Goal: Task Accomplishment & Management: Manage account settings

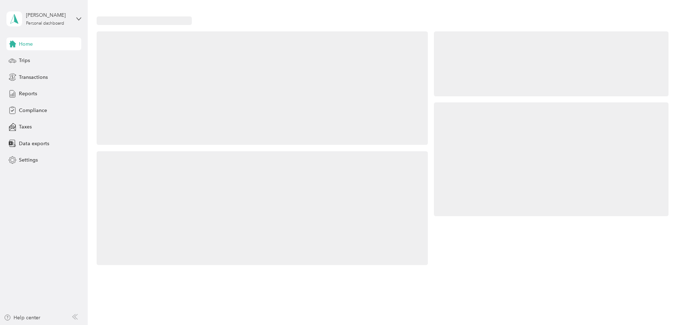
click at [499, 155] on div at bounding box center [551, 159] width 235 height 114
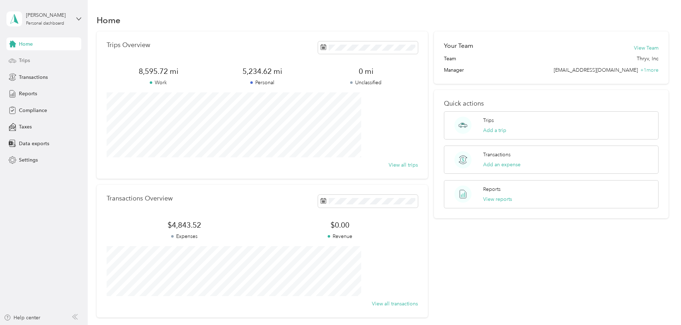
click at [27, 61] on span "Trips" at bounding box center [24, 60] width 11 height 7
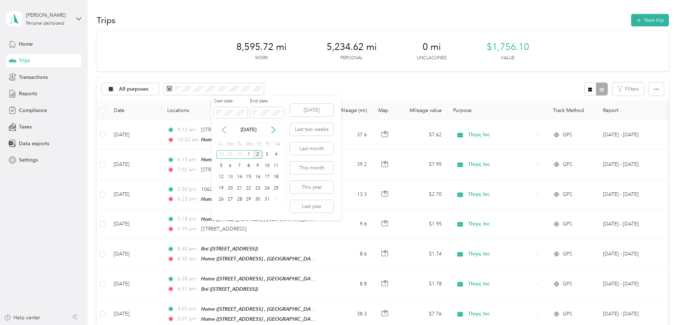
click at [224, 130] on icon at bounding box center [223, 129] width 7 height 7
click at [228, 155] on div "1" at bounding box center [230, 154] width 9 height 9
click at [241, 199] on div "30" at bounding box center [239, 199] width 9 height 9
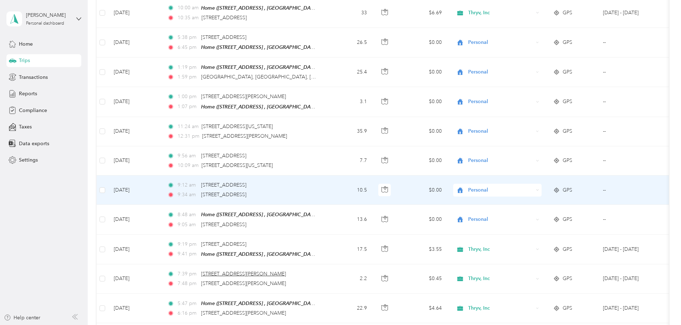
scroll to position [250, 0]
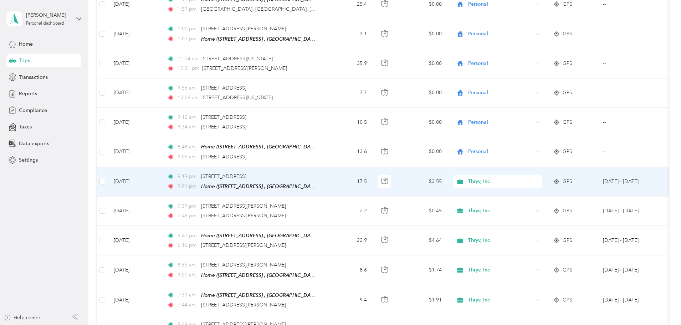
click at [519, 178] on span "Thryv, Inc" at bounding box center [500, 182] width 65 height 8
click at [521, 203] on span "Personal" at bounding box center [551, 203] width 66 height 7
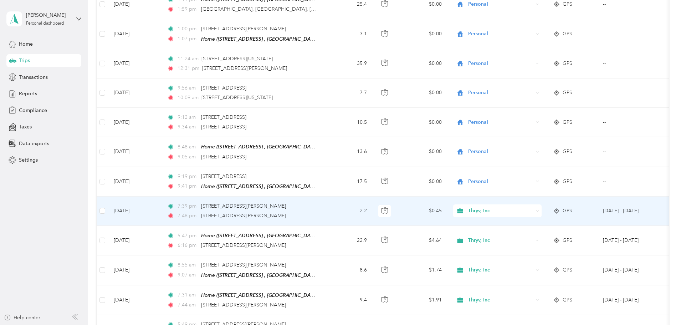
click at [522, 208] on span "Thryv, Inc" at bounding box center [500, 211] width 65 height 8
click at [525, 233] on li "Personal" at bounding box center [545, 231] width 88 height 12
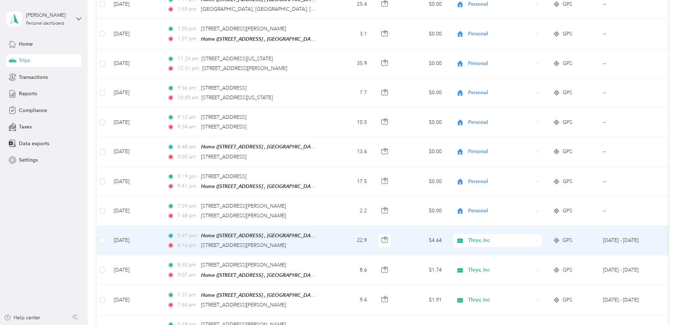
click at [523, 239] on span "Thryv, Inc" at bounding box center [500, 240] width 65 height 8
click at [527, 261] on span "Personal" at bounding box center [551, 262] width 66 height 7
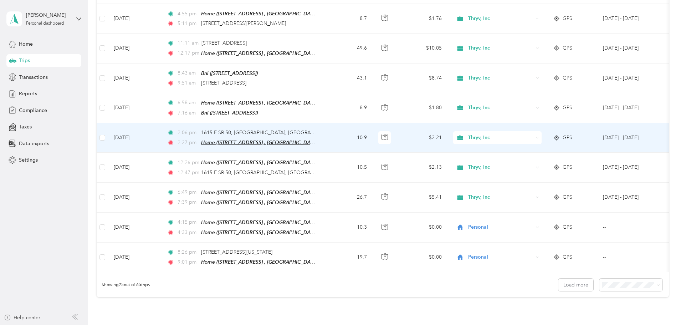
scroll to position [606, 0]
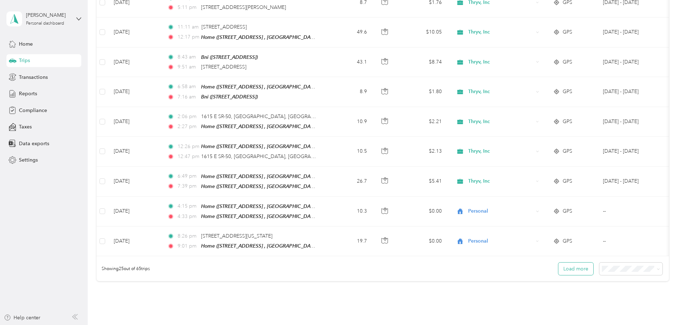
click at [558, 266] on button "Load more" at bounding box center [575, 268] width 35 height 12
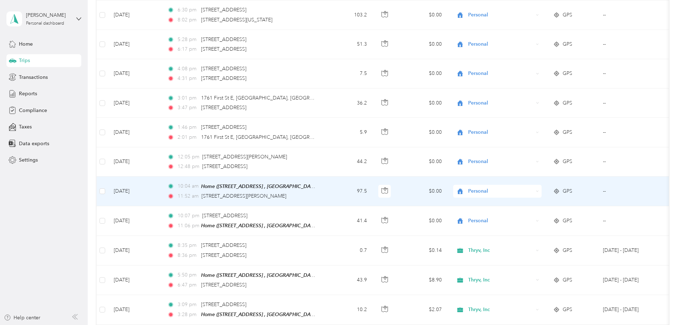
scroll to position [891, 0]
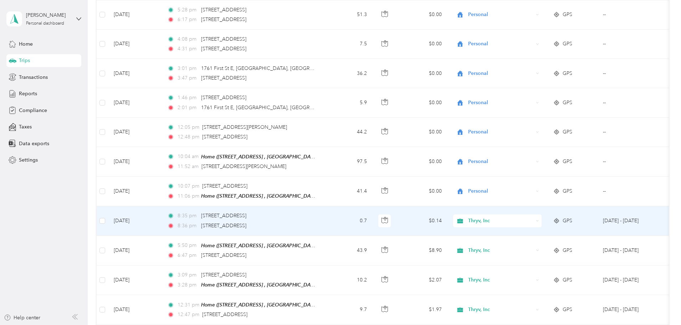
click at [522, 217] on span "Thryv, Inc" at bounding box center [500, 221] width 65 height 8
click at [525, 235] on span "Personal" at bounding box center [551, 234] width 66 height 7
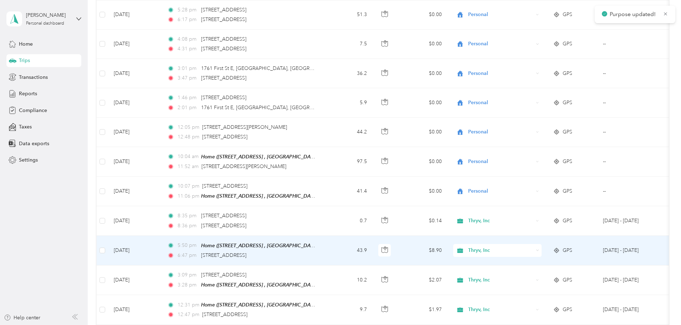
click at [525, 246] on span "Thryv, Inc" at bounding box center [500, 250] width 65 height 8
click at [532, 267] on span "Personal" at bounding box center [551, 264] width 66 height 7
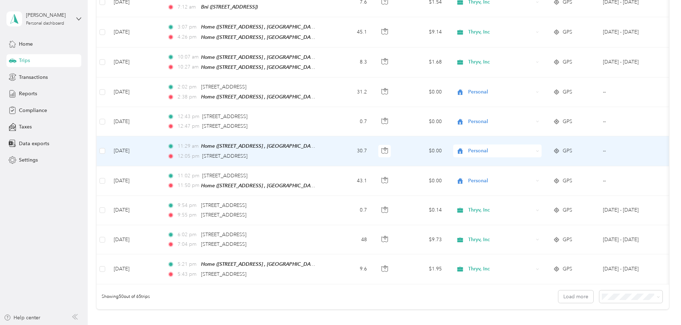
scroll to position [1319, 0]
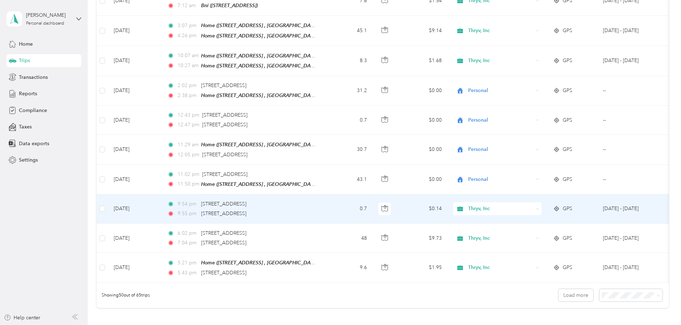
click at [520, 202] on div "Thryv, Inc" at bounding box center [497, 208] width 88 height 13
click at [527, 220] on li "Personal" at bounding box center [545, 217] width 88 height 12
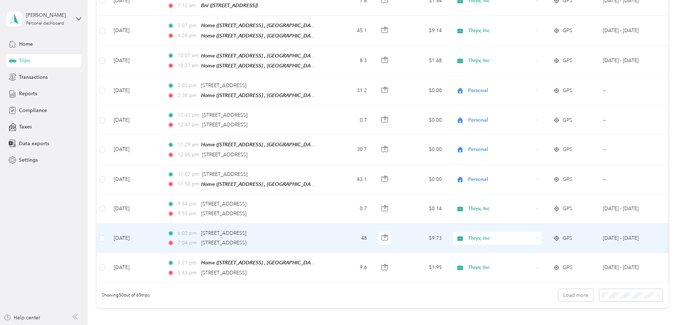
click at [526, 234] on span "Thryv, Inc" at bounding box center [500, 238] width 65 height 8
click at [528, 251] on li "Personal" at bounding box center [545, 249] width 88 height 12
click at [525, 234] on span "Thryv, Inc" at bounding box center [500, 238] width 65 height 8
click at [526, 248] on span "Personal" at bounding box center [551, 248] width 66 height 7
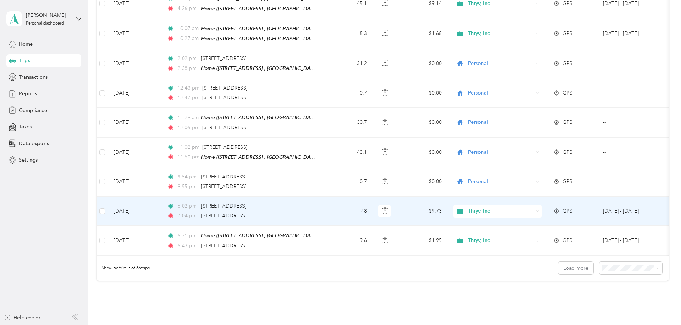
scroll to position [1391, 0]
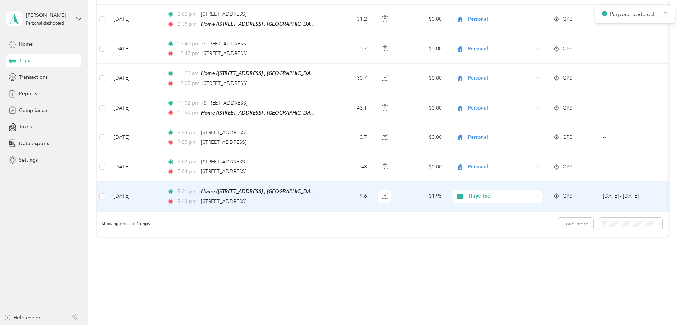
click at [513, 192] on span "Thryv, Inc" at bounding box center [495, 196] width 78 height 8
click at [518, 206] on span "Personal" at bounding box center [551, 206] width 66 height 7
click at [558, 218] on button "Load more" at bounding box center [575, 224] width 35 height 12
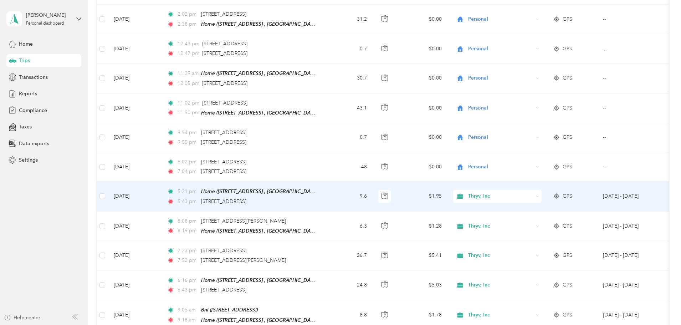
click at [515, 192] on span "Thryv, Inc" at bounding box center [495, 196] width 78 height 8
click at [522, 206] on span "Personal" at bounding box center [551, 206] width 66 height 7
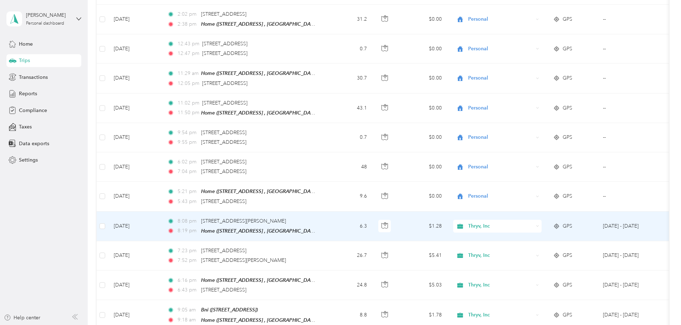
click at [522, 222] on span "Thryv, Inc" at bounding box center [500, 226] width 65 height 8
click at [523, 232] on span "Personal" at bounding box center [551, 233] width 66 height 7
click at [519, 222] on span "Personal" at bounding box center [500, 226] width 65 height 8
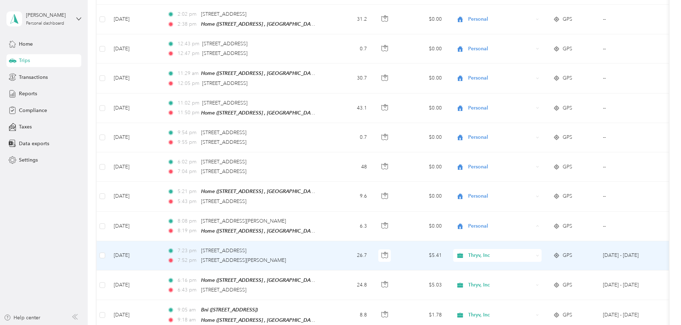
click at [498, 244] on td "Thryv, Inc" at bounding box center [497, 255] width 100 height 29
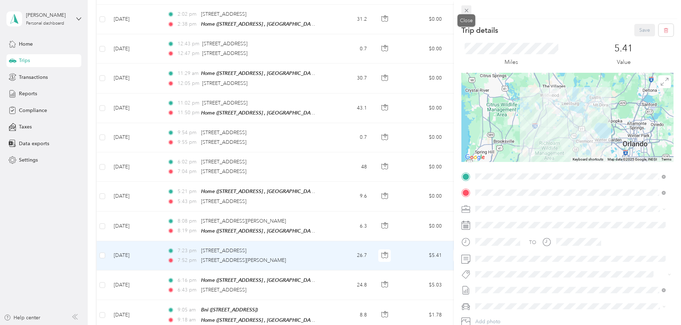
click at [470, 11] on span at bounding box center [466, 10] width 10 height 10
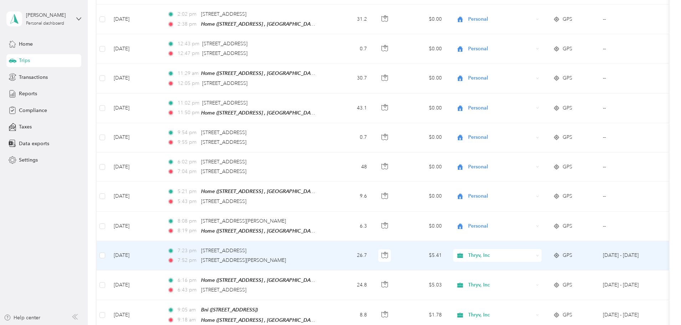
click at [527, 251] on span "Thryv, Inc" at bounding box center [500, 255] width 65 height 8
click at [523, 268] on body "[PERSON_NAME] Personal dashboard Home Trips Transactions Reports Compliance Tax…" at bounding box center [338, 162] width 677 height 325
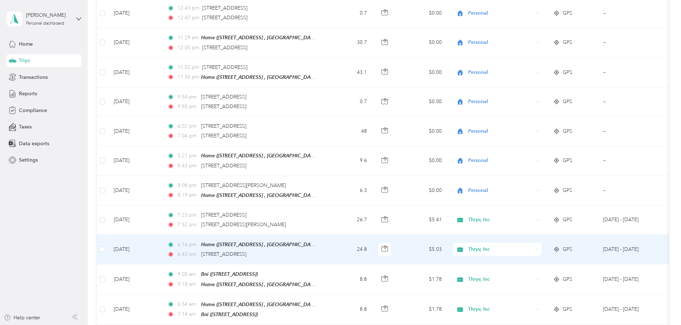
scroll to position [1462, 0]
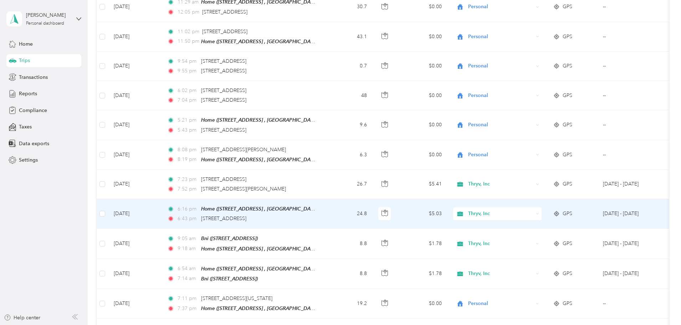
click at [522, 210] on span "Thryv, Inc" at bounding box center [500, 214] width 65 height 8
click at [525, 222] on span "Personal" at bounding box center [551, 223] width 66 height 7
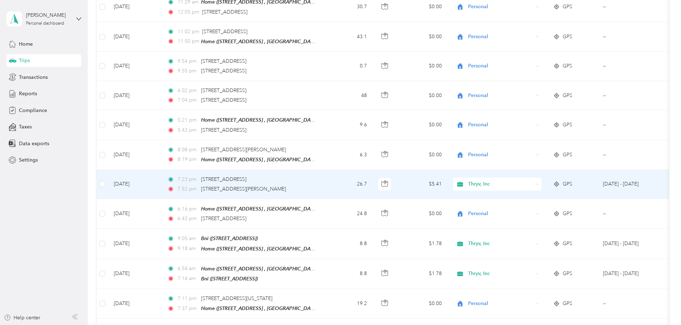
click at [520, 180] on span "Thryv, Inc" at bounding box center [500, 184] width 65 height 8
click at [523, 193] on span "Personal" at bounding box center [551, 192] width 66 height 7
click at [524, 180] on span "Thryv, Inc" at bounding box center [500, 184] width 65 height 8
click at [522, 191] on span "Personal" at bounding box center [551, 190] width 66 height 7
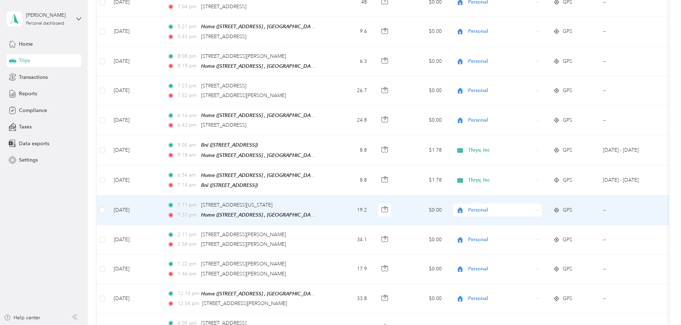
scroll to position [1569, 0]
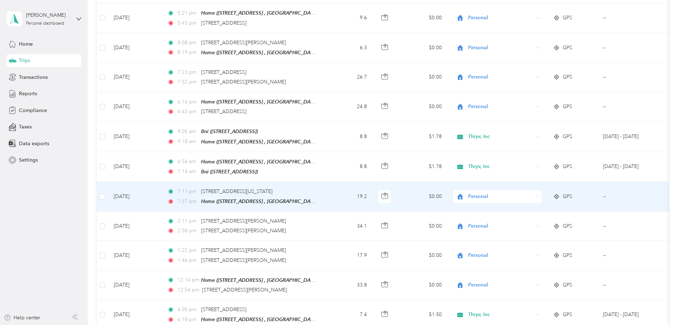
click at [522, 193] on span "Personal" at bounding box center [500, 197] width 65 height 8
click at [447, 188] on td "$0.00" at bounding box center [423, 197] width 50 height 30
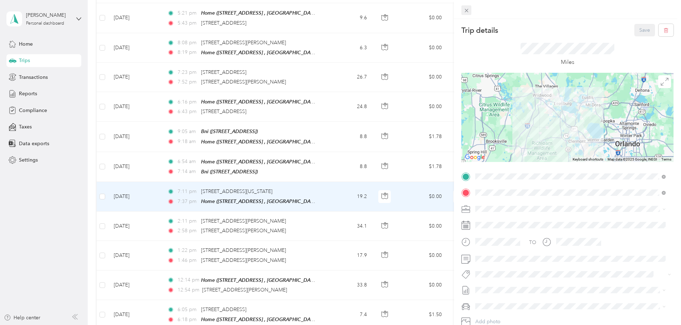
click at [470, 9] on span at bounding box center [466, 10] width 10 height 10
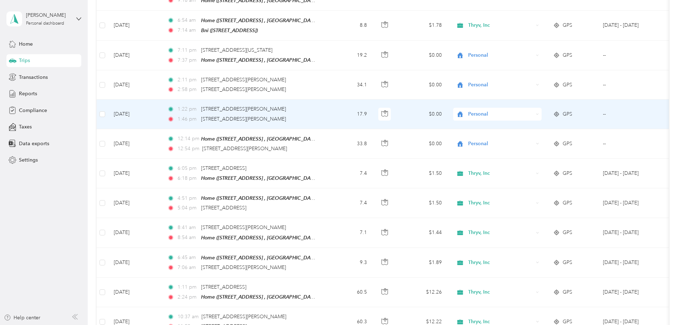
scroll to position [1712, 0]
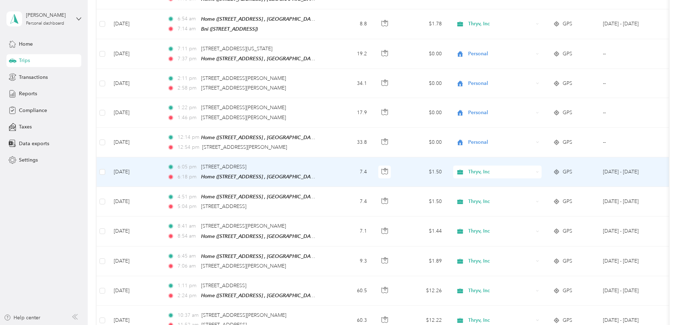
click at [518, 168] on span "Thryv, Inc" at bounding box center [500, 172] width 65 height 8
click at [520, 178] on span "Personal" at bounding box center [551, 178] width 66 height 7
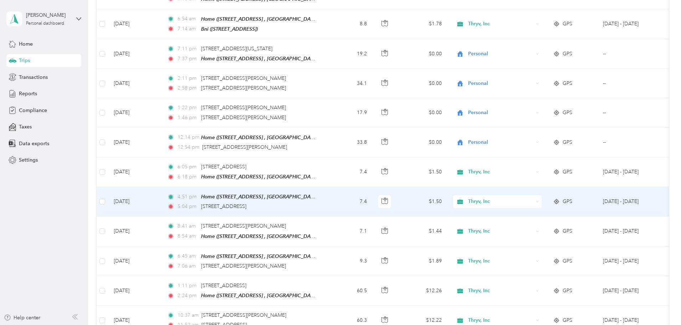
click at [524, 198] on span "Thryv, Inc" at bounding box center [500, 202] width 65 height 8
click at [528, 208] on span "Personal" at bounding box center [551, 206] width 66 height 7
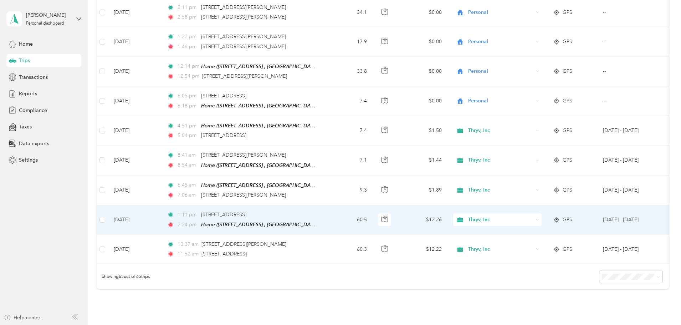
scroll to position [1783, 0]
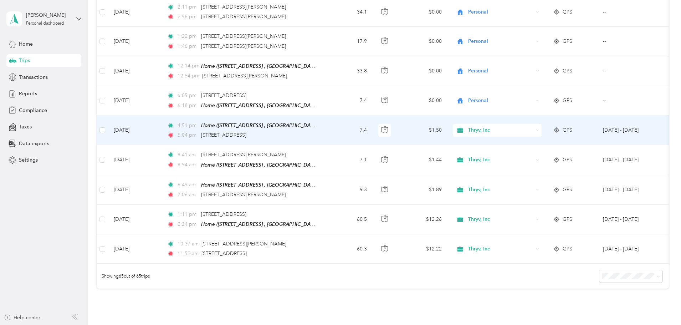
click at [522, 126] on span "Thryv, Inc" at bounding box center [500, 130] width 65 height 8
click at [550, 137] on span "Personal" at bounding box center [551, 133] width 66 height 7
click at [524, 126] on span "Thryv, Inc" at bounding box center [500, 130] width 65 height 8
click at [513, 136] on icon at bounding box center [510, 135] width 9 height 6
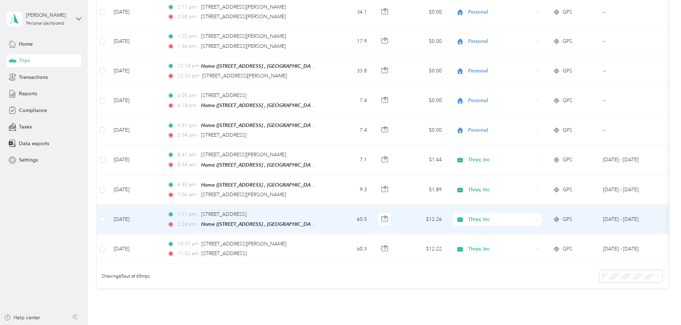
scroll to position [1818, 0]
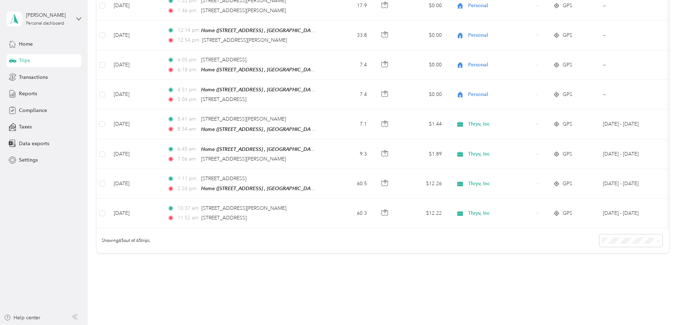
click at [522, 228] on div "Showing 65 out of 65 trips" at bounding box center [383, 240] width 572 height 25
click at [532, 228] on div "Showing 65 out of 65 trips" at bounding box center [383, 240] width 572 height 25
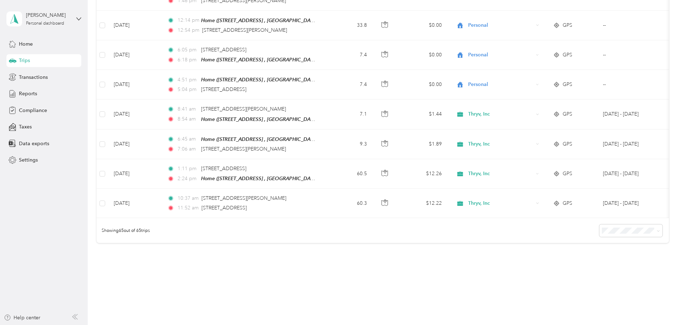
scroll to position [1831, 0]
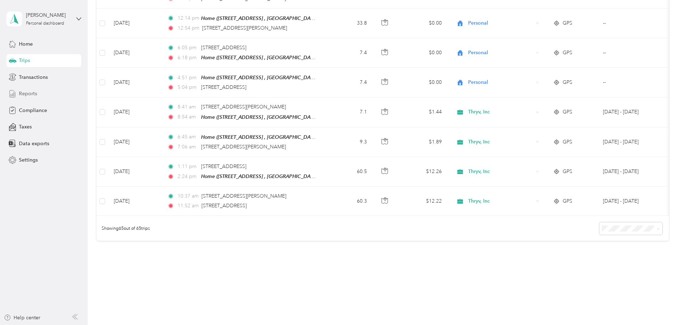
click at [27, 93] on span "Reports" at bounding box center [28, 93] width 18 height 7
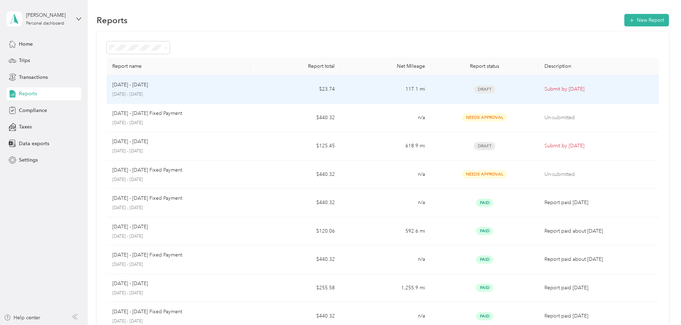
click at [544, 89] on p "Submit by [DATE]" at bounding box center [598, 89] width 109 height 8
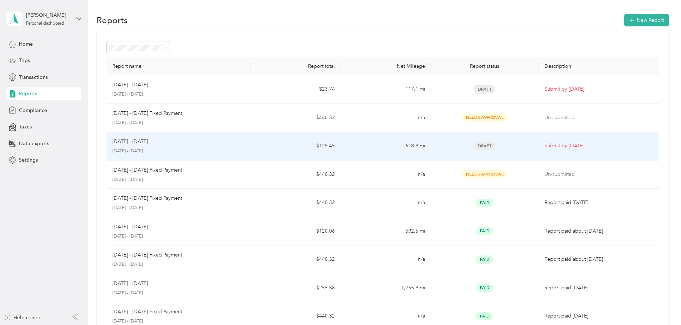
click at [367, 149] on td "618.9 mi" at bounding box center [386, 146] width 90 height 29
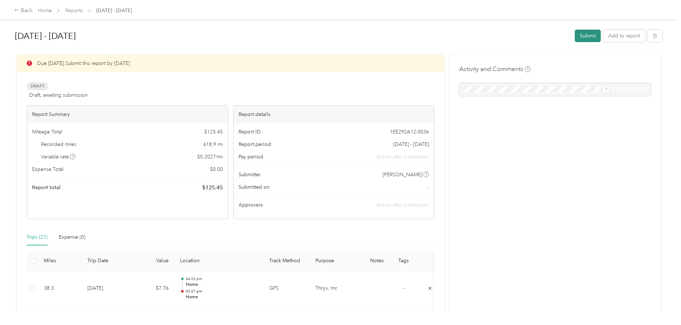
click at [575, 36] on button "Submit" at bounding box center [588, 36] width 26 height 12
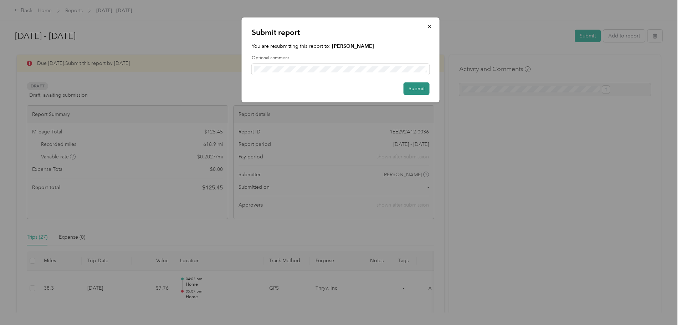
click at [414, 89] on button "Submit" at bounding box center [417, 88] width 26 height 12
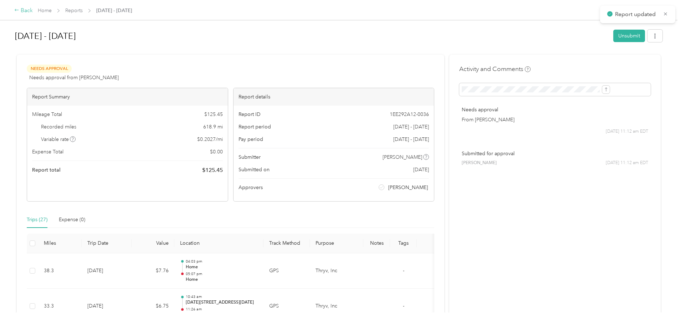
click at [19, 10] on icon at bounding box center [17, 10] width 4 height 2
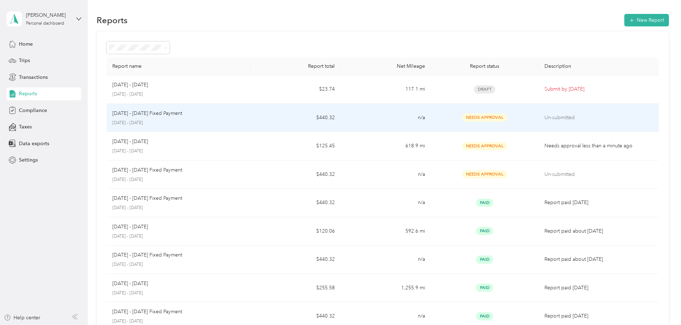
click at [367, 121] on td "n/a" at bounding box center [386, 118] width 90 height 29
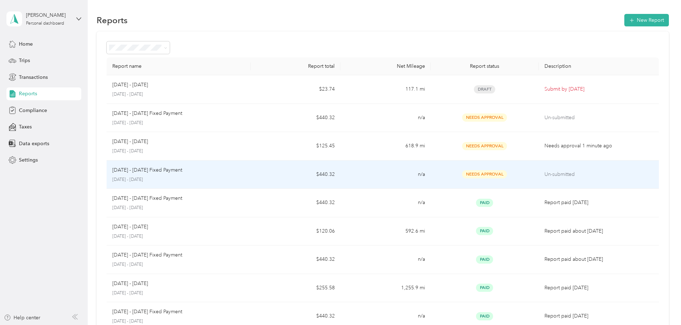
click at [290, 172] on td "$440.32" at bounding box center [296, 174] width 90 height 29
